Goal: Task Accomplishment & Management: Manage account settings

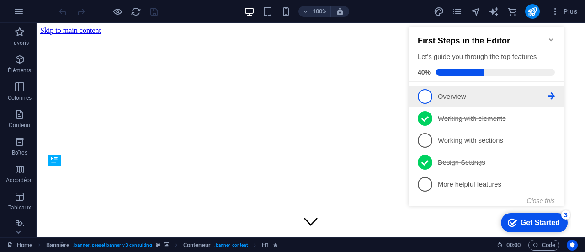
click at [427, 94] on span "1" at bounding box center [425, 96] width 15 height 15
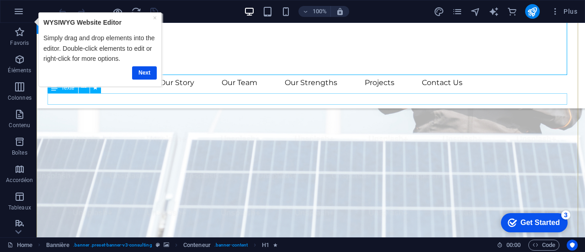
scroll to position [183, 0]
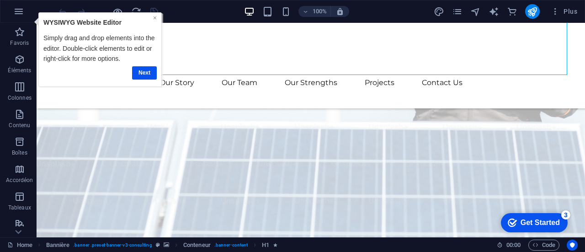
click at [156, 15] on link "×" at bounding box center [155, 17] width 4 height 7
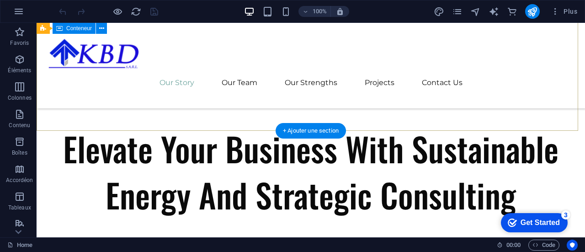
scroll to position [411, 0]
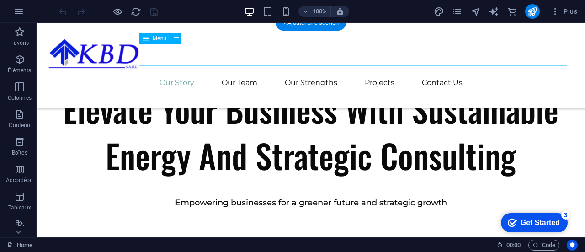
click at [418, 72] on nav "Our Story Our Team Our Strengths Projects Contact Us" at bounding box center [311, 83] width 526 height 22
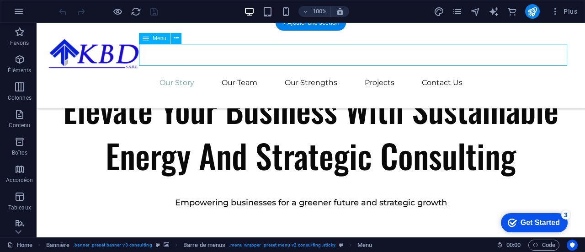
click at [419, 72] on nav "Our Story Our Team Our Strengths Projects Contact Us" at bounding box center [311, 83] width 526 height 22
click at [418, 72] on nav "Our Story Our Team Our Strengths Projects Contact Us" at bounding box center [311, 83] width 526 height 22
click at [37, 23] on div at bounding box center [37, 23] width 0 height 0
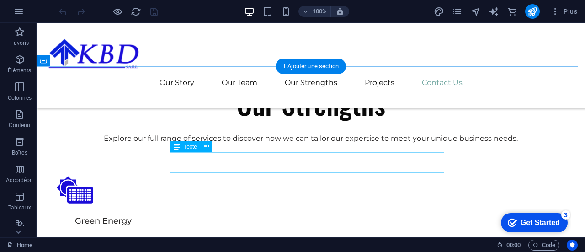
scroll to position [2688, 0]
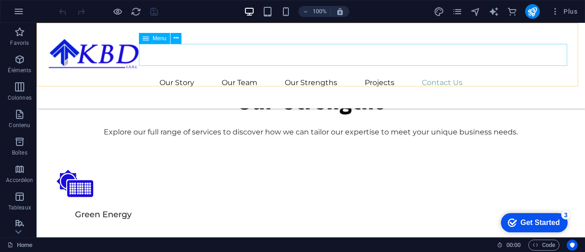
click at [492, 72] on nav "Our Story Our Team Our Strengths Projects Contact Us" at bounding box center [311, 83] width 526 height 22
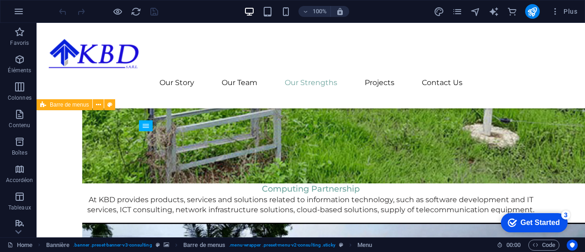
scroll to position [1409, 0]
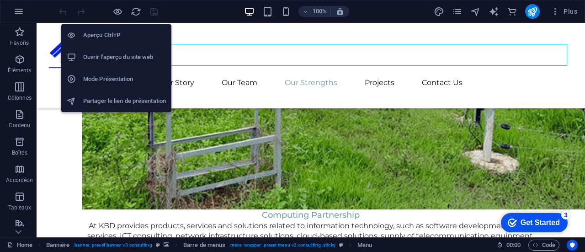
click at [134, 57] on h6 "Ouvrir l'aperçu du site web" at bounding box center [124, 57] width 83 height 11
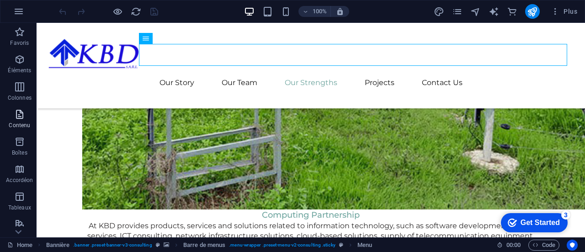
click at [18, 117] on icon "button" at bounding box center [19, 114] width 11 height 11
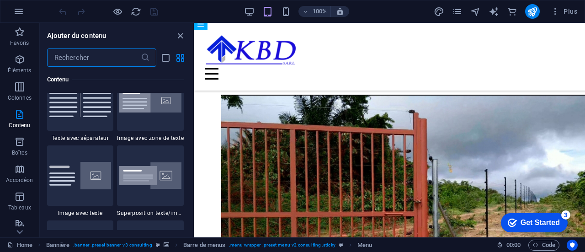
scroll to position [1765, 0]
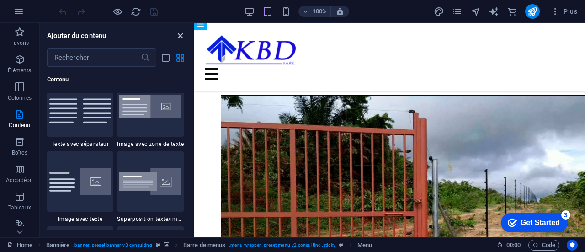
drag, startPoint x: 180, startPoint y: 36, endPoint x: 132, endPoint y: 16, distance: 52.2
click at [180, 36] on icon "close panel" at bounding box center [180, 36] width 11 height 11
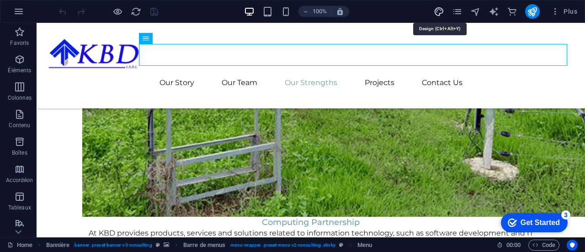
click at [442, 11] on icon "design" at bounding box center [439, 11] width 11 height 11
select select "px"
select select "400"
select select "px"
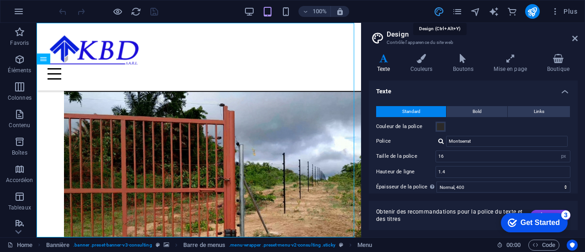
scroll to position [1146, 0]
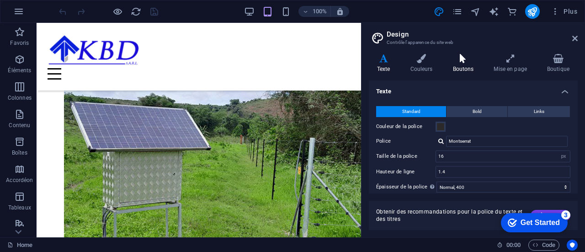
click at [465, 58] on icon at bounding box center [462, 58] width 37 height 9
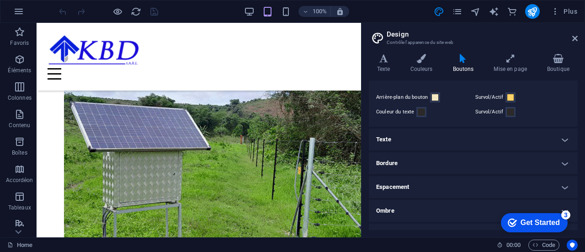
scroll to position [0, 0]
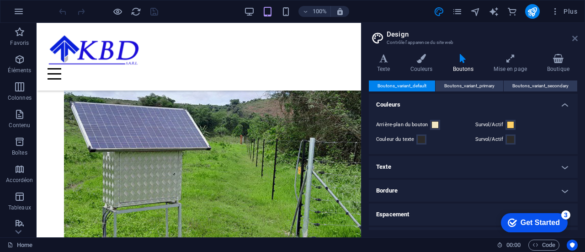
click at [577, 37] on icon at bounding box center [574, 38] width 5 height 7
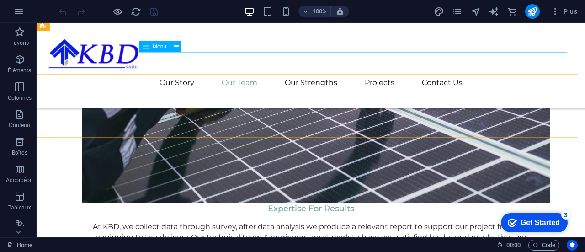
scroll to position [963, 0]
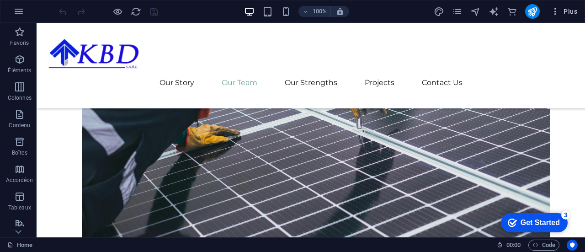
click at [553, 9] on icon "button" at bounding box center [554, 11] width 9 height 9
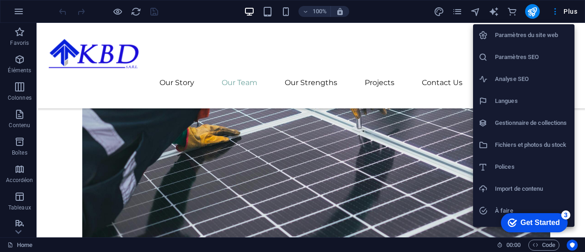
click at [509, 143] on h6 "Fichiers et photos du stock" at bounding box center [532, 144] width 74 height 11
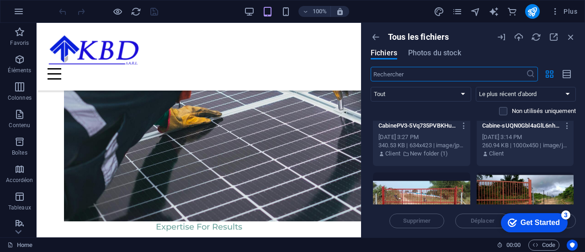
scroll to position [137, 0]
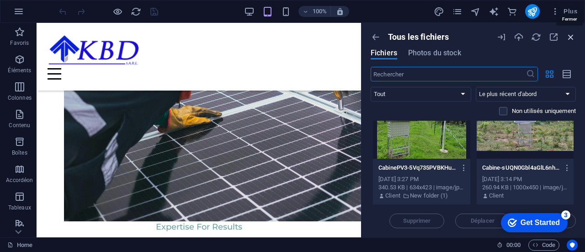
click at [568, 38] on icon "button" at bounding box center [571, 37] width 10 height 10
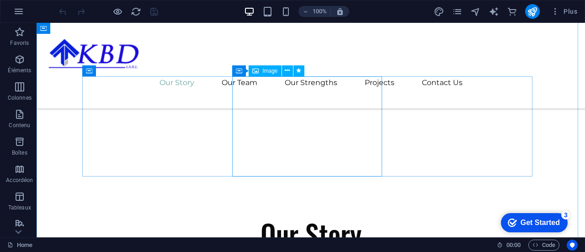
scroll to position [548, 0]
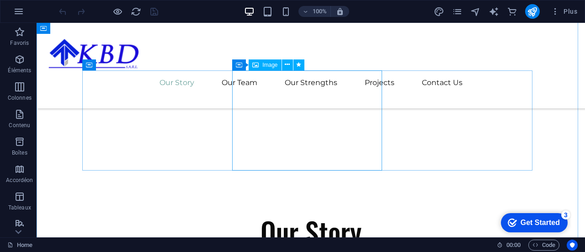
click at [286, 68] on icon at bounding box center [287, 65] width 5 height 10
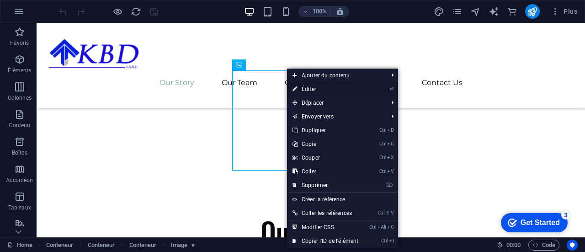
drag, startPoint x: 109, startPoint y: 84, endPoint x: 311, endPoint y: 90, distance: 202.4
click at [311, 90] on link "⏎ Éditer" at bounding box center [325, 89] width 77 height 14
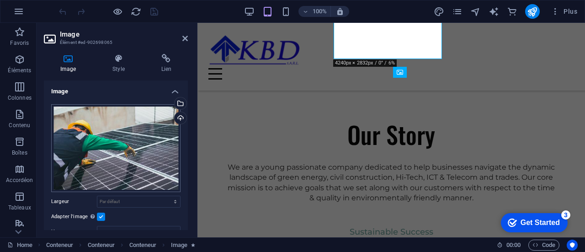
scroll to position [541, 0]
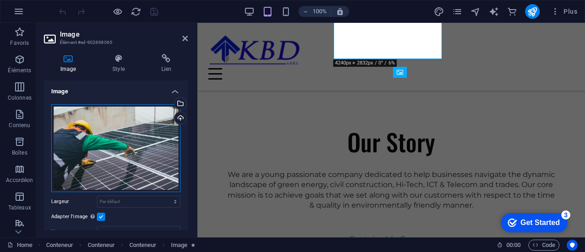
click at [127, 137] on div "Glissez les fichiers ici, cliquez pour choisir les fichiers ou sélectionnez les…" at bounding box center [115, 148] width 129 height 88
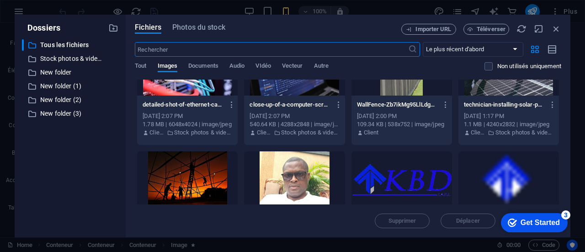
scroll to position [183, 0]
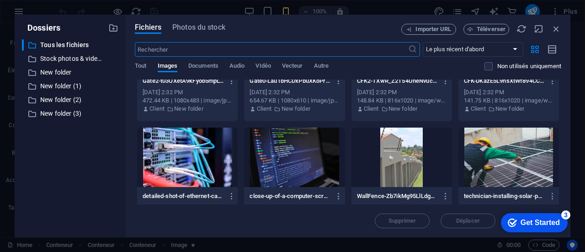
click at [315, 153] on div at bounding box center [294, 156] width 100 height 59
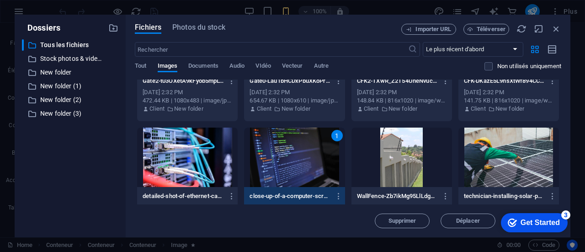
click at [286, 160] on div "1" at bounding box center [294, 156] width 100 height 59
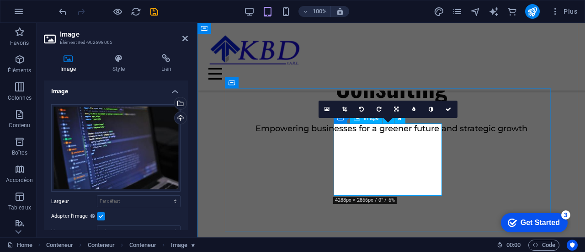
scroll to position [404, 0]
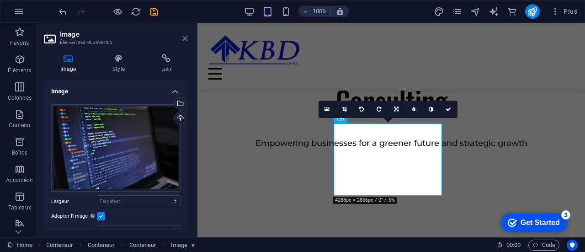
click at [185, 39] on icon at bounding box center [184, 38] width 5 height 7
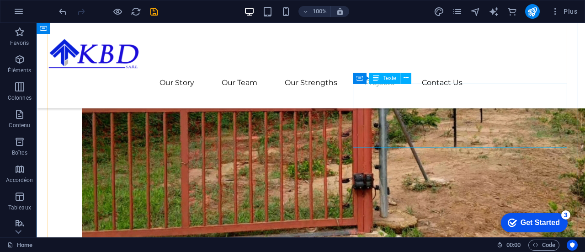
scroll to position [1729, 0]
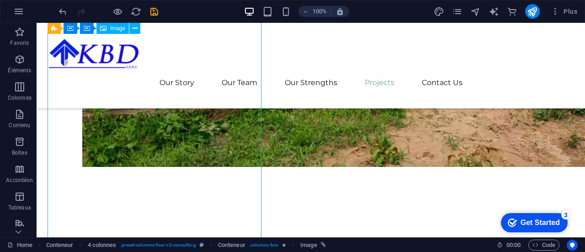
select select "%"
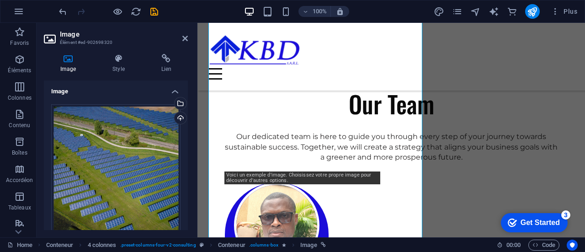
scroll to position [1721, 0]
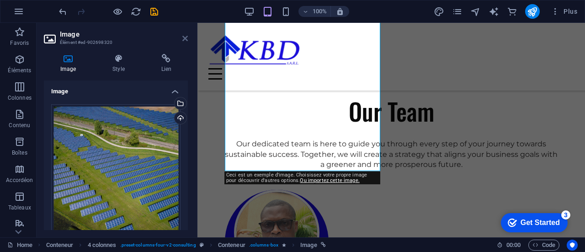
click at [184, 38] on icon at bounding box center [184, 38] width 5 height 7
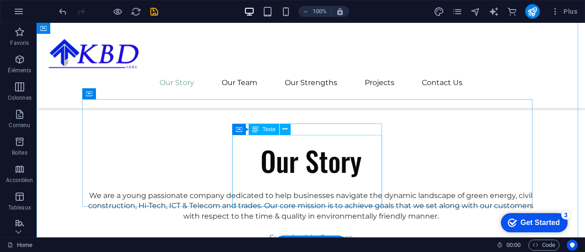
scroll to position [625, 0]
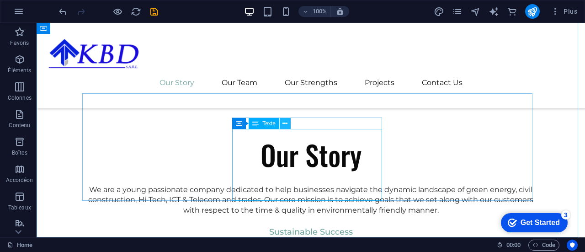
click at [285, 124] on icon at bounding box center [284, 124] width 5 height 10
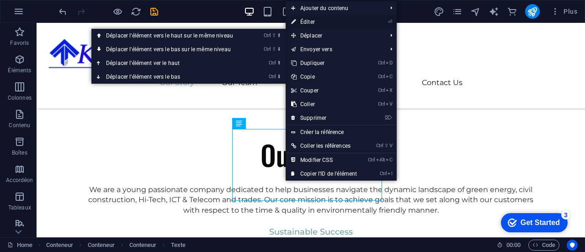
click at [306, 20] on link "⏎ Éditer" at bounding box center [323, 22] width 77 height 14
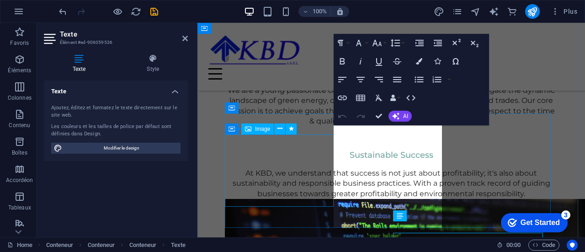
scroll to position [521, 0]
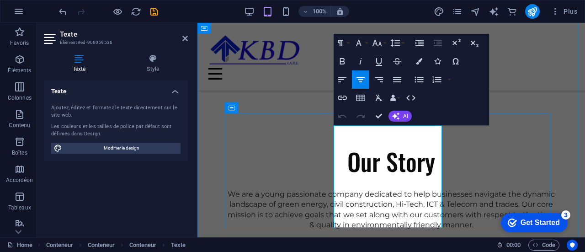
click at [184, 38] on icon at bounding box center [184, 38] width 5 height 7
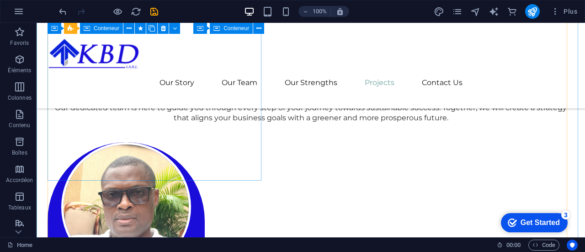
scroll to position [2029, 0]
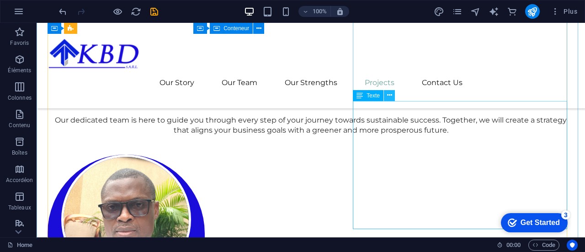
click at [389, 96] on icon at bounding box center [389, 95] width 5 height 10
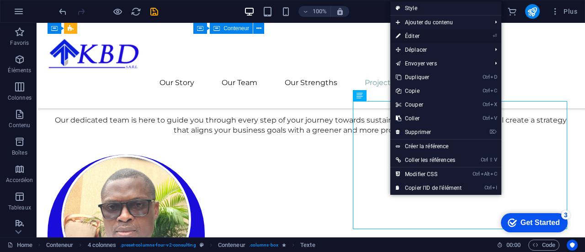
click at [415, 33] on link "⏎ Éditer" at bounding box center [428, 36] width 77 height 14
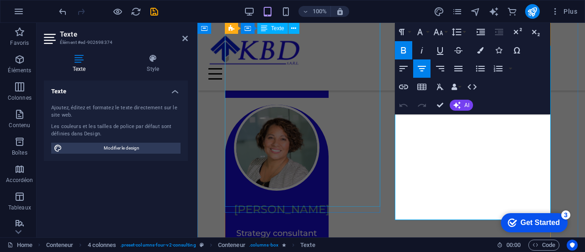
scroll to position [1875, 0]
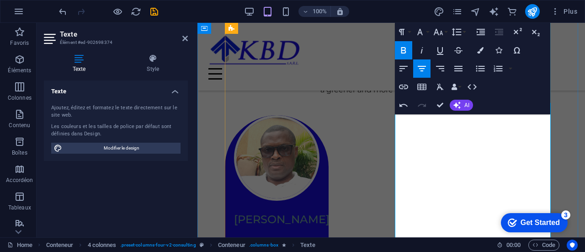
scroll to position [1841, 0]
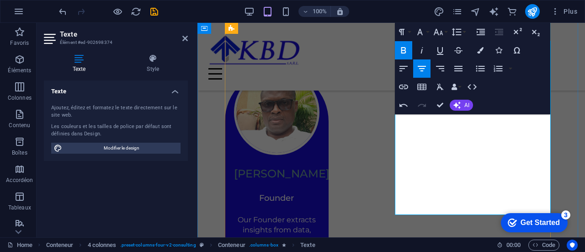
scroll to position [1887, 0]
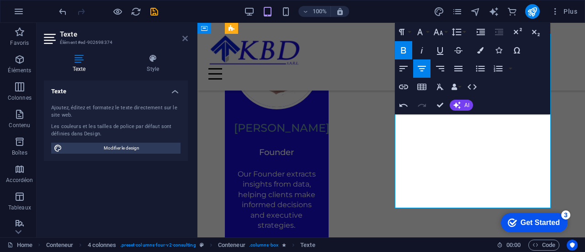
click at [182, 38] on icon at bounding box center [184, 38] width 5 height 7
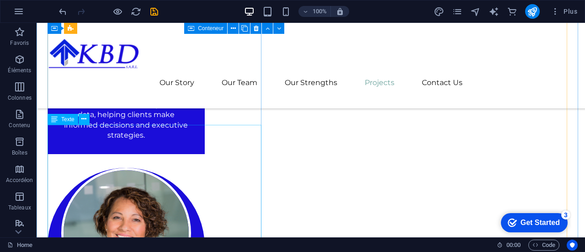
scroll to position [2287, 0]
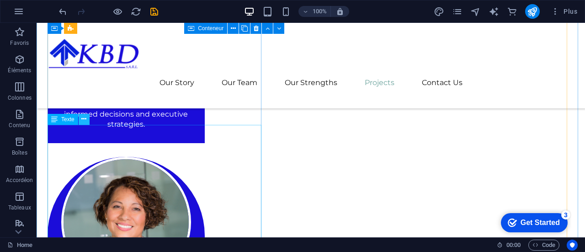
click at [85, 119] on icon at bounding box center [83, 119] width 5 height 10
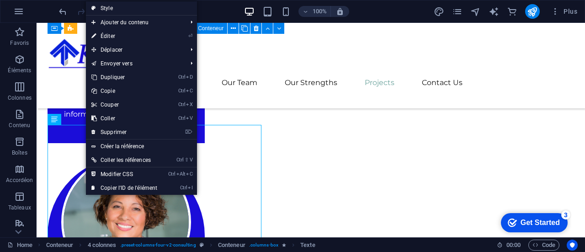
drag, startPoint x: 105, startPoint y: 37, endPoint x: 112, endPoint y: 48, distance: 14.2
click at [105, 37] on link "⏎ Éditer" at bounding box center [124, 36] width 77 height 14
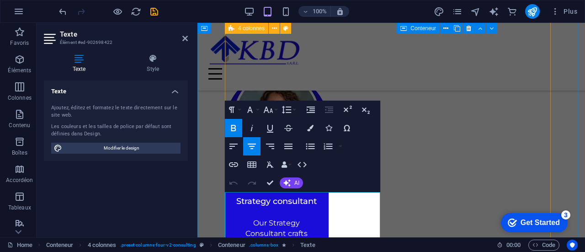
scroll to position [2106, 0]
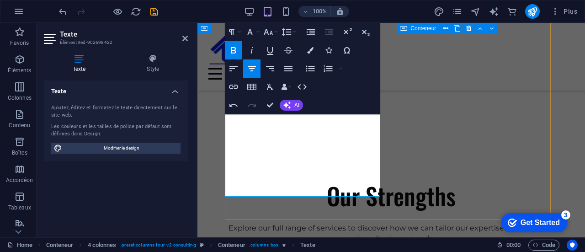
scroll to position [2289, 0]
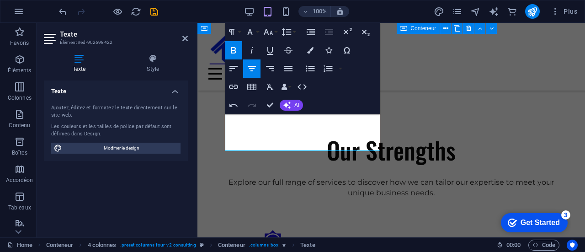
click at [182, 39] on header "Texte Élément #ed-902698422" at bounding box center [116, 35] width 144 height 24
click at [186, 38] on icon at bounding box center [184, 38] width 5 height 7
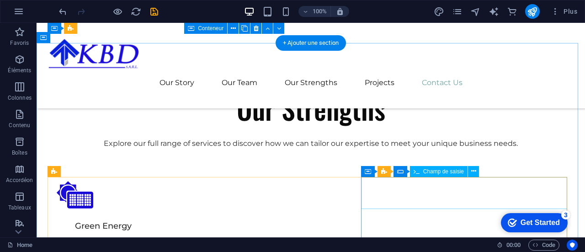
scroll to position [2700, 0]
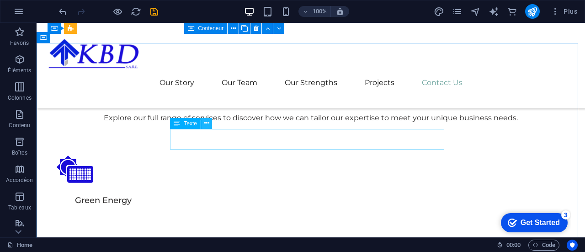
click at [208, 123] on icon at bounding box center [206, 123] width 5 height 10
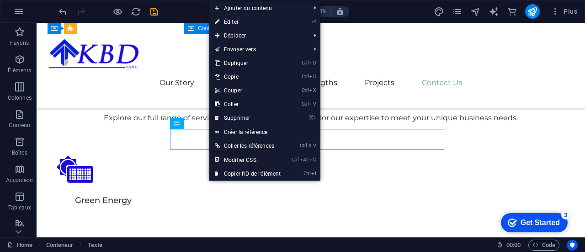
click at [245, 18] on link "⏎ Éditer" at bounding box center [247, 22] width 77 height 14
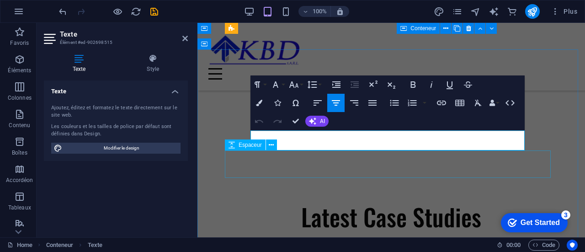
scroll to position [2450, 0]
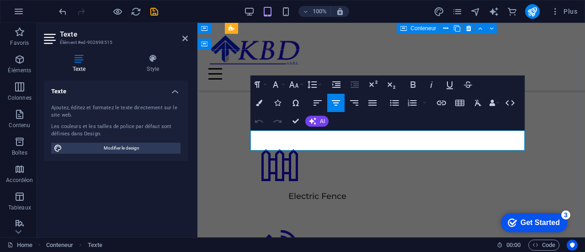
click at [185, 40] on icon at bounding box center [184, 38] width 5 height 7
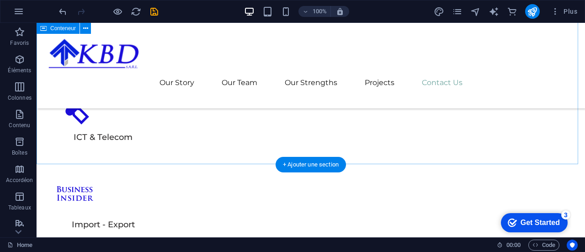
scroll to position [3029, 0]
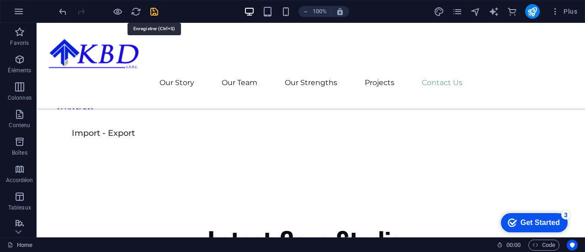
click at [152, 10] on icon "save" at bounding box center [154, 11] width 11 height 11
click at [533, 11] on icon "publish" at bounding box center [532, 11] width 11 height 11
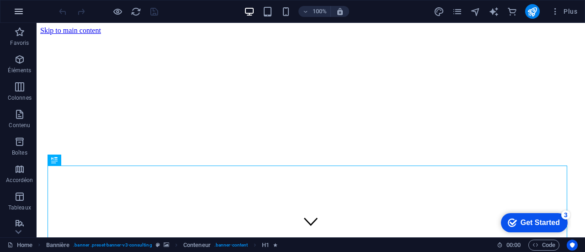
click at [22, 12] on icon "button" at bounding box center [18, 11] width 11 height 11
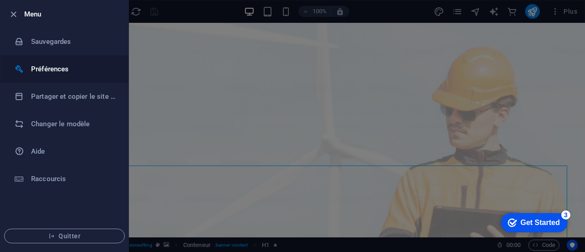
click at [53, 69] on h6 "Préférences" at bounding box center [73, 68] width 85 height 11
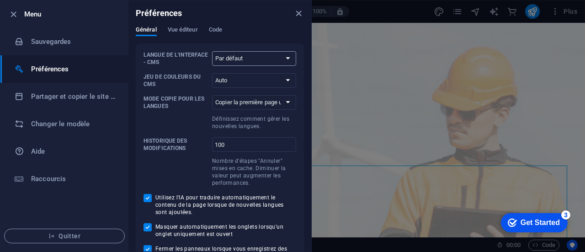
click at [266, 57] on select "Par défaut Deutsch English Español Français Magyar Italiano Nederlands Polski P…" at bounding box center [254, 58] width 84 height 15
select select "fr"
click at [212, 51] on select "Par défaut Deutsch English Español Français Magyar Italiano Nederlands Polski P…" at bounding box center [254, 58] width 84 height 15
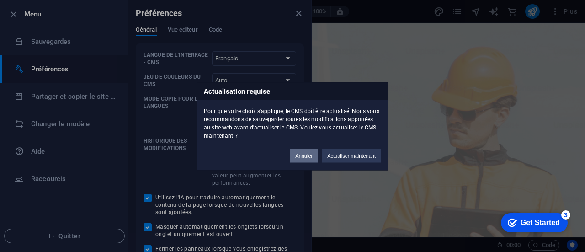
click at [303, 152] on button "Annuler" at bounding box center [304, 155] width 28 height 14
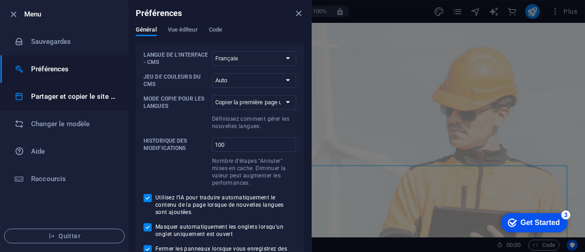
click at [96, 95] on h6 "Partager et copier le site web" at bounding box center [73, 96] width 85 height 11
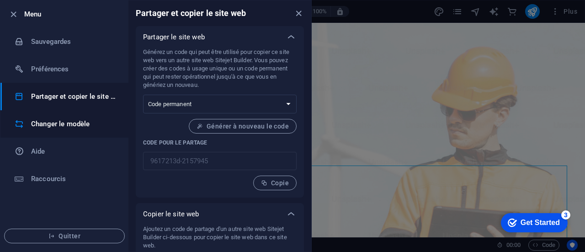
click at [62, 125] on h6 "Changer le modèle" at bounding box center [73, 123] width 85 height 11
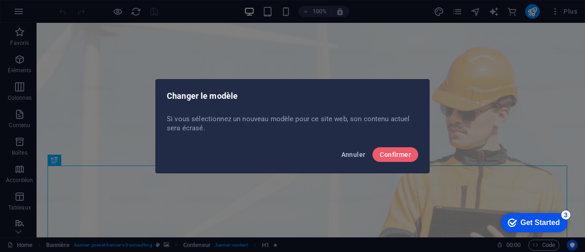
click at [358, 153] on span "Annuler" at bounding box center [353, 154] width 24 height 7
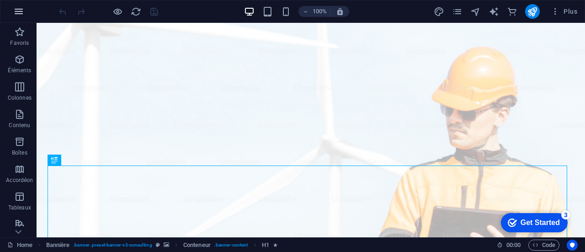
click at [18, 13] on icon "button" at bounding box center [18, 11] width 11 height 11
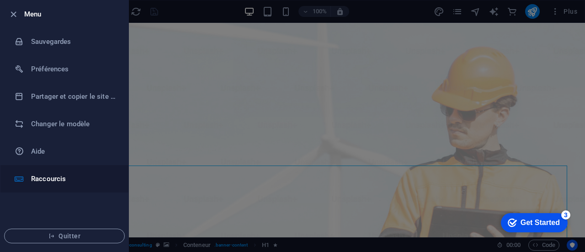
click at [58, 176] on h6 "Raccourcis" at bounding box center [73, 178] width 85 height 11
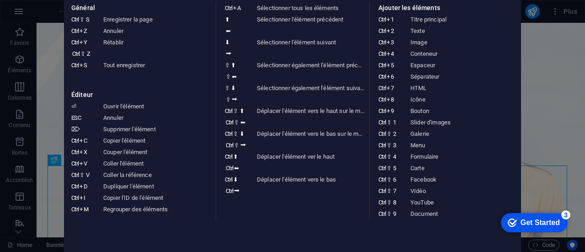
click at [541, 60] on aside "Fiche de raccourcis clavier Général Ctrl ⇧ S Enregistrer la page Ctrl Z Annuler…" at bounding box center [292, 126] width 585 height 252
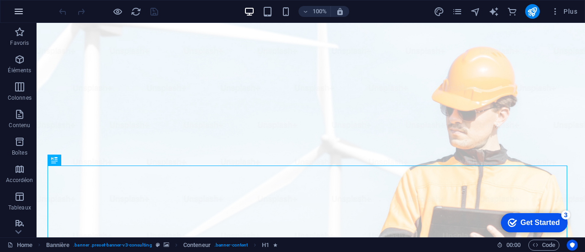
click at [17, 8] on icon "button" at bounding box center [18, 11] width 11 height 11
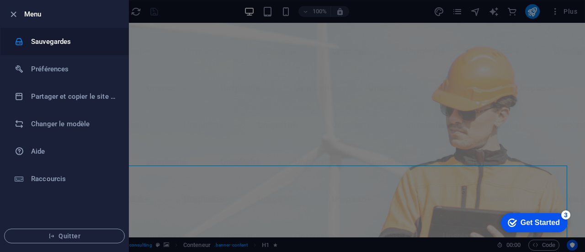
click at [53, 42] on h6 "Sauvegardes" at bounding box center [73, 41] width 85 height 11
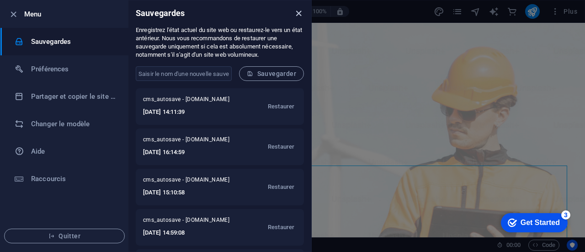
click at [300, 16] on icon "close" at bounding box center [298, 13] width 11 height 11
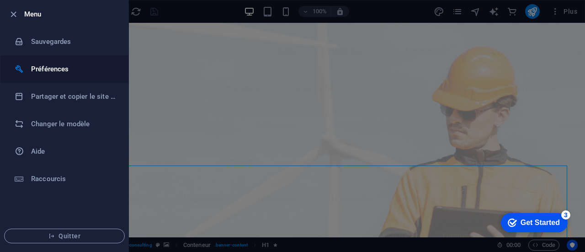
click at [53, 67] on h6 "Préférences" at bounding box center [73, 68] width 85 height 11
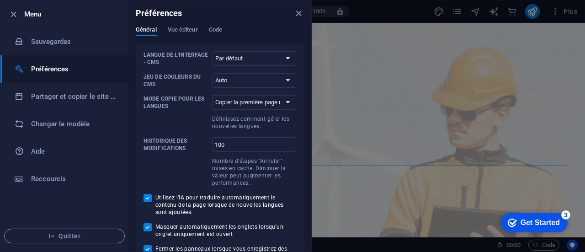
scroll to position [15, 0]
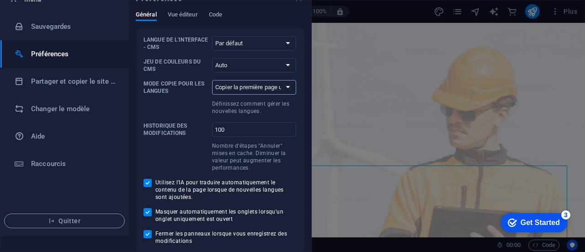
click at [286, 88] on select "Copier la première page uniquement Copier toutes les pages" at bounding box center [254, 87] width 84 height 15
click at [286, 85] on select "Copier la première page uniquement Copier toutes les pages" at bounding box center [254, 87] width 84 height 15
select select "all"
click at [212, 80] on select "Copier la première page uniquement Copier toutes les pages" at bounding box center [254, 87] width 84 height 15
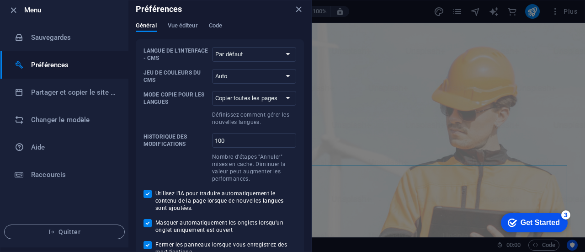
scroll to position [0, 0]
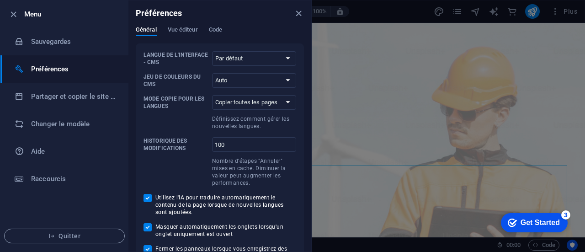
click at [189, 23] on div "Préférences" at bounding box center [219, 13] width 183 height 26
click at [189, 25] on div "Préférences" at bounding box center [219, 13] width 183 height 26
click at [189, 28] on span "Vue éditeur" at bounding box center [183, 30] width 30 height 13
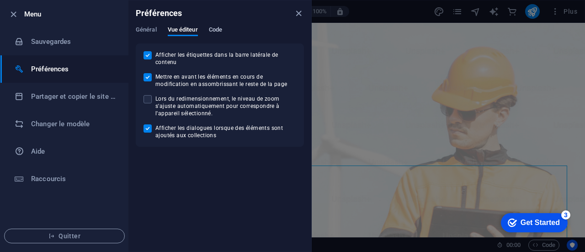
click at [216, 29] on span "Code" at bounding box center [215, 30] width 13 height 13
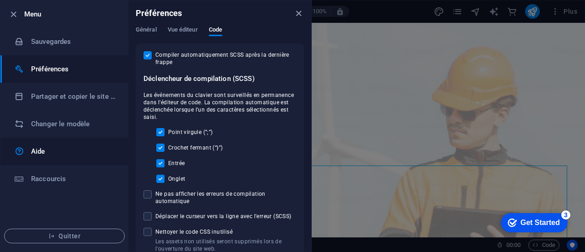
click at [40, 151] on h6 "Aide" at bounding box center [73, 151] width 85 height 11
click at [298, 12] on icon "close" at bounding box center [298, 13] width 11 height 11
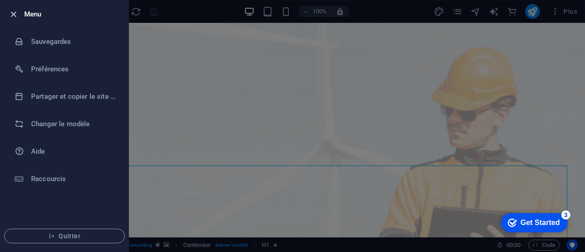
click at [12, 15] on icon "button" at bounding box center [13, 14] width 11 height 11
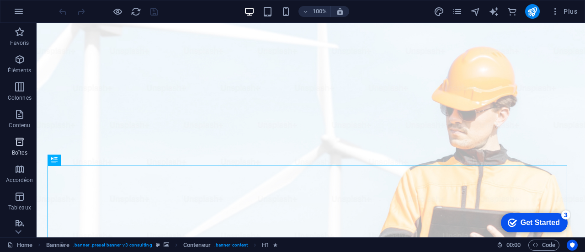
click at [19, 142] on icon "button" at bounding box center [19, 141] width 11 height 11
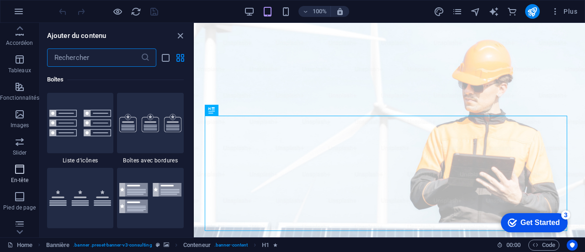
scroll to position [183, 0]
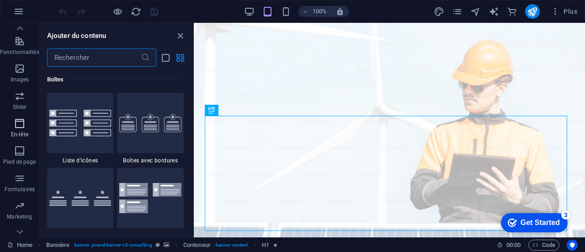
click at [18, 126] on icon "button" at bounding box center [19, 123] width 11 height 11
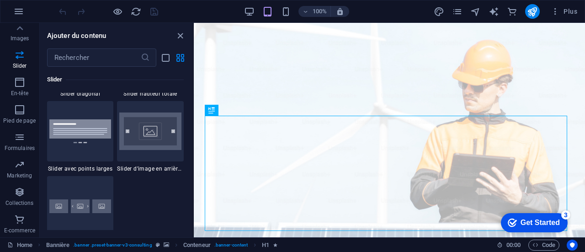
scroll to position [5393, 0]
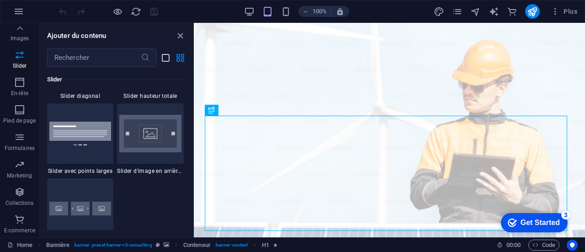
click at [165, 61] on icon "list-view" at bounding box center [165, 58] width 11 height 11
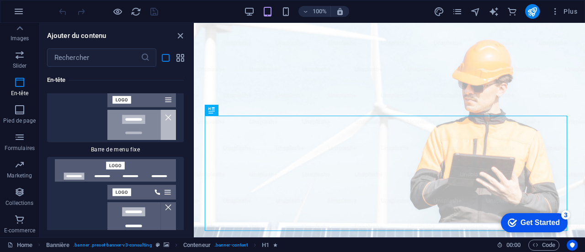
scroll to position [13093, 0]
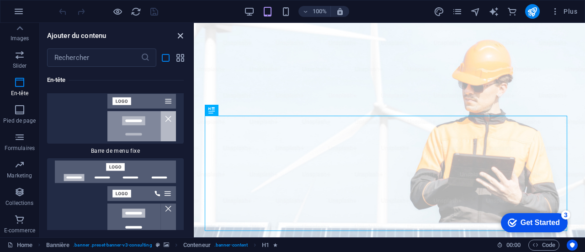
click at [180, 36] on icon "close panel" at bounding box center [180, 36] width 11 height 11
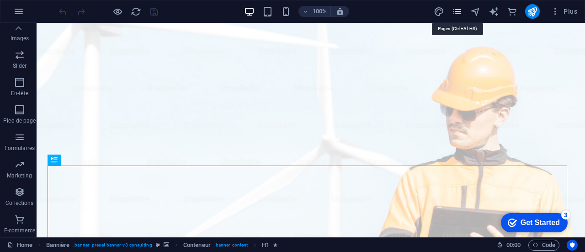
click at [458, 9] on icon "pages" at bounding box center [457, 11] width 11 height 11
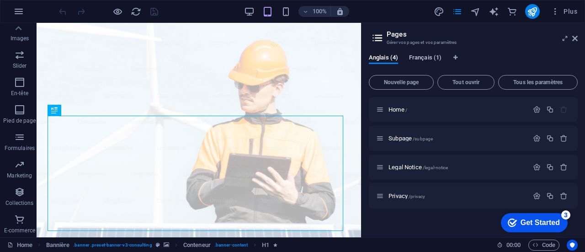
click at [427, 56] on span "Français (1)" at bounding box center [425, 58] width 32 height 13
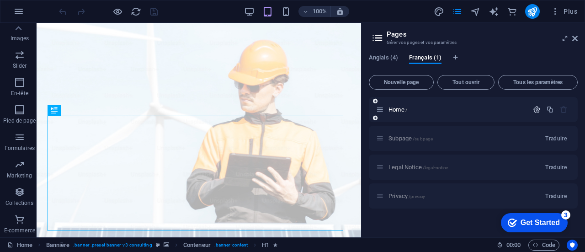
click at [539, 108] on icon "button" at bounding box center [537, 110] width 8 height 8
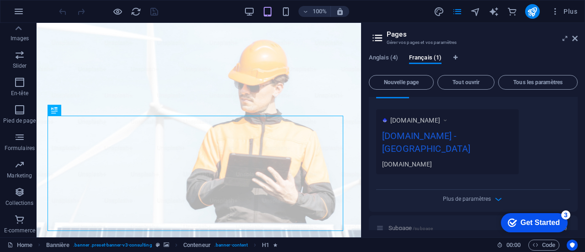
scroll to position [274, 0]
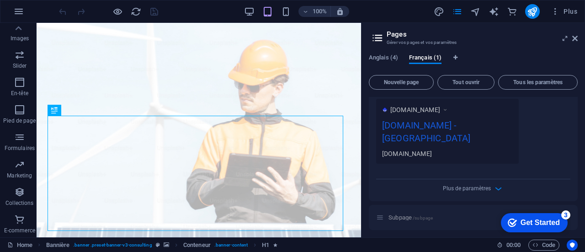
click at [448, 109] on icon at bounding box center [445, 109] width 6 height 9
click at [416, 127] on div "[DOMAIN_NAME] - [GEOGRAPHIC_DATA]" at bounding box center [447, 133] width 131 height 31
click at [422, 123] on div "[DOMAIN_NAME] - [GEOGRAPHIC_DATA]" at bounding box center [447, 133] width 131 height 31
click at [423, 123] on div "[DOMAIN_NAME] - [GEOGRAPHIC_DATA]" at bounding box center [447, 133] width 131 height 31
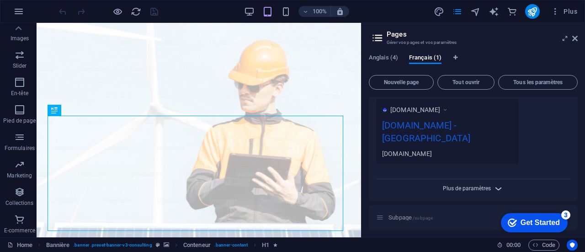
click at [488, 185] on span "Plus de paramètres" at bounding box center [467, 188] width 48 height 6
click at [448, 111] on icon at bounding box center [445, 109] width 6 height 9
click at [439, 111] on span "www.example.com" at bounding box center [415, 109] width 50 height 9
click at [392, 113] on span "www.example.com" at bounding box center [415, 109] width 50 height 9
click at [395, 148] on div "[DOMAIN_NAME]" at bounding box center [447, 153] width 131 height 10
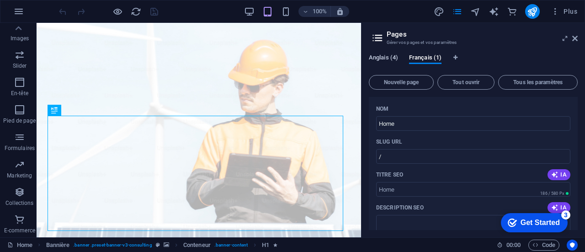
scroll to position [0, 0]
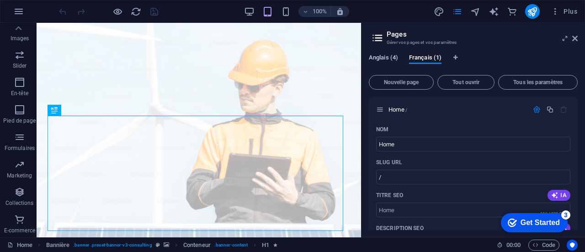
click at [387, 58] on span "Anglais (4)" at bounding box center [383, 58] width 29 height 13
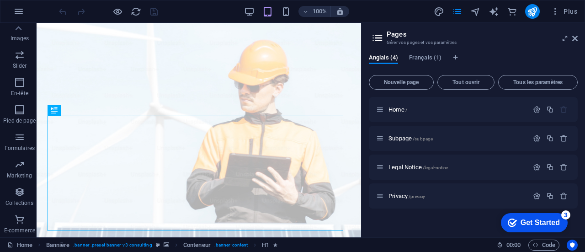
click at [377, 38] on icon at bounding box center [377, 38] width 14 height 13
click at [577, 40] on icon at bounding box center [574, 38] width 5 height 7
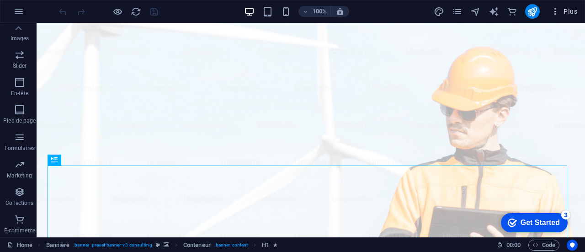
click at [563, 12] on span "Plus" at bounding box center [563, 11] width 26 height 9
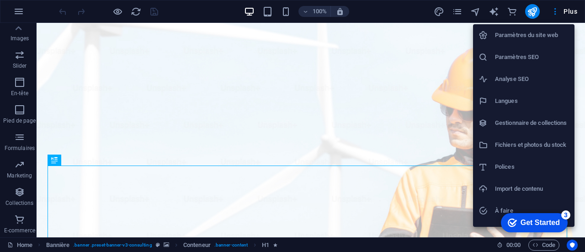
click at [539, 37] on h6 "Paramètres du site web" at bounding box center [532, 35] width 74 height 11
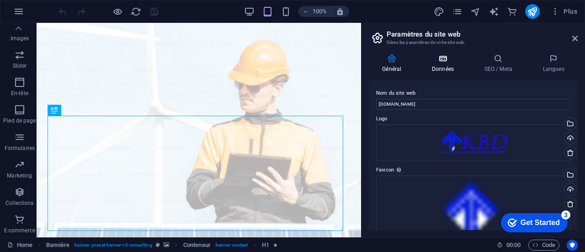
click at [443, 62] on icon at bounding box center [442, 58] width 49 height 9
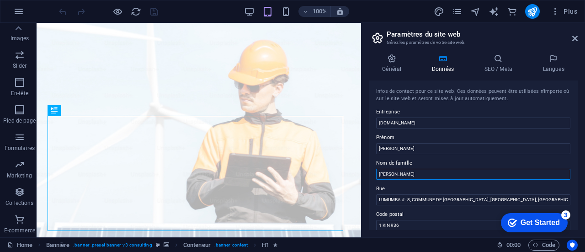
drag, startPoint x: 393, startPoint y: 177, endPoint x: 373, endPoint y: 174, distance: 20.3
click at [373, 174] on div "Infos de contact pour ce site web. Ces données peuvent être utilisées n'importe…" at bounding box center [473, 154] width 209 height 149
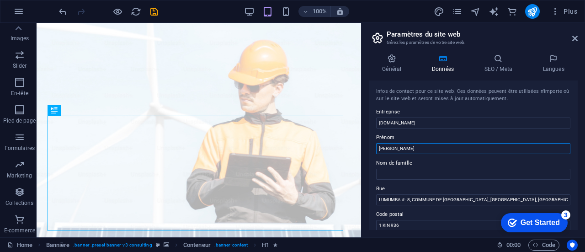
click at [430, 146] on input "KALONJI KATUNDA" at bounding box center [473, 148] width 194 height 11
paste input "Sylvain"
drag, startPoint x: 419, startPoint y: 147, endPoint x: 375, endPoint y: 148, distance: 44.8
click at [375, 148] on div "Infos de contact pour ce site web. Ces données peuvent être utilisées n'importe…" at bounding box center [473, 154] width 209 height 149
type input "Sylvain"
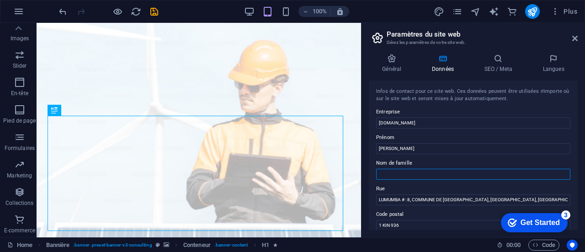
click at [386, 175] on input "Nom de famille" at bounding box center [473, 174] width 194 height 11
paste input "KALONJI KATUNDA"
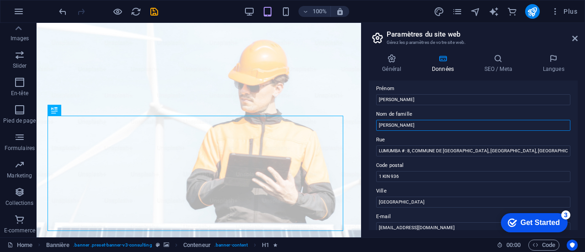
scroll to position [15, 0]
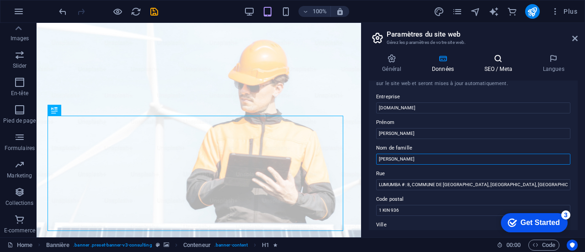
type input "KALONJI KATUNDA"
click at [501, 65] on h4 "SEO / Meta" at bounding box center [500, 63] width 58 height 19
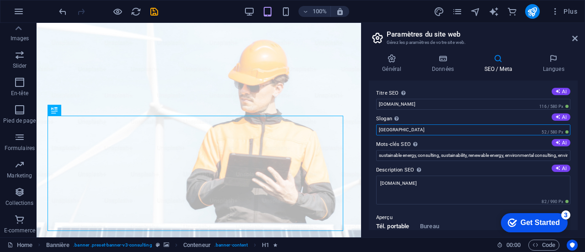
drag, startPoint x: 402, startPoint y: 129, endPoint x: 368, endPoint y: 128, distance: 33.8
click at [369, 128] on div "Titre SEO Titre du site web. Optez pour un titre qui se démarque dans les résul…" at bounding box center [473, 154] width 209 height 149
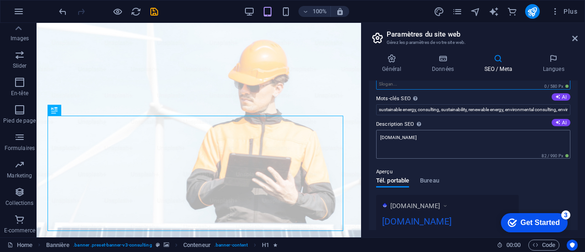
scroll to position [91, 0]
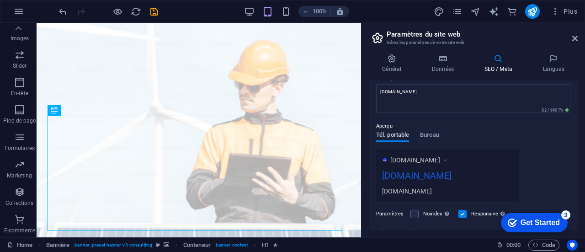
click at [404, 135] on span "Tél. portable" at bounding box center [392, 135] width 33 height 13
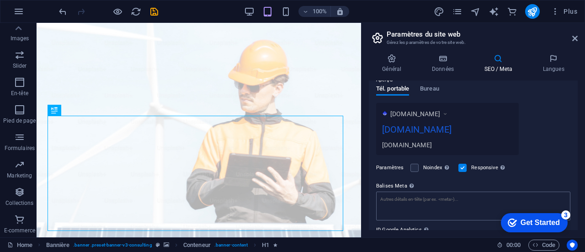
scroll to position [94, 0]
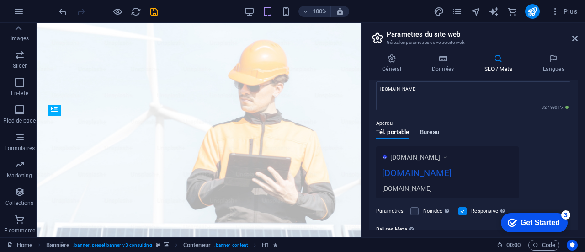
click at [439, 130] on span "Bureau" at bounding box center [429, 133] width 19 height 13
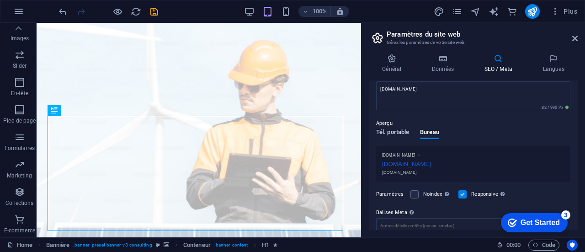
click at [400, 130] on span "Tél. portable" at bounding box center [392, 133] width 33 height 13
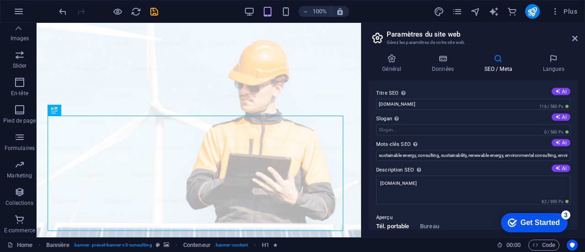
scroll to position [0, 0]
click at [556, 60] on icon at bounding box center [553, 58] width 48 height 9
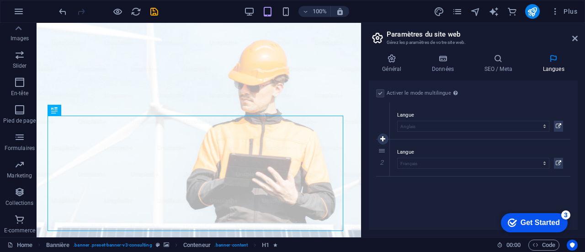
click at [383, 118] on div "1" at bounding box center [383, 120] width 14 height 37
click at [383, 117] on div "1" at bounding box center [383, 120] width 14 height 37
click at [574, 37] on icon at bounding box center [574, 38] width 5 height 7
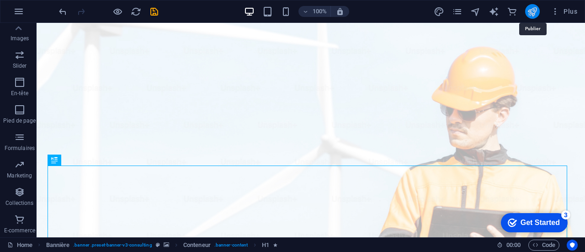
click at [532, 11] on icon "publish" at bounding box center [532, 11] width 11 height 11
